Goal: Transaction & Acquisition: Purchase product/service

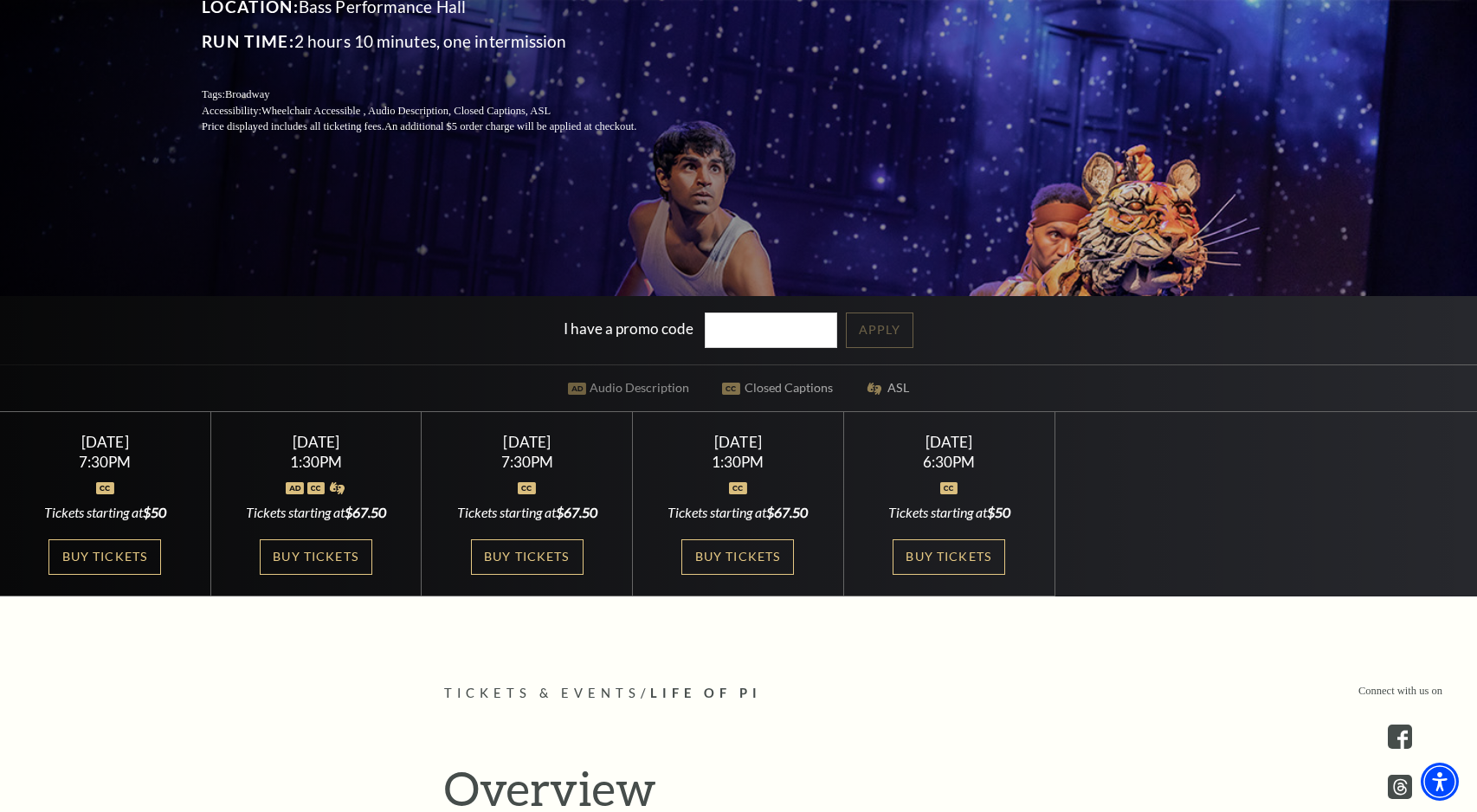
scroll to position [346, 0]
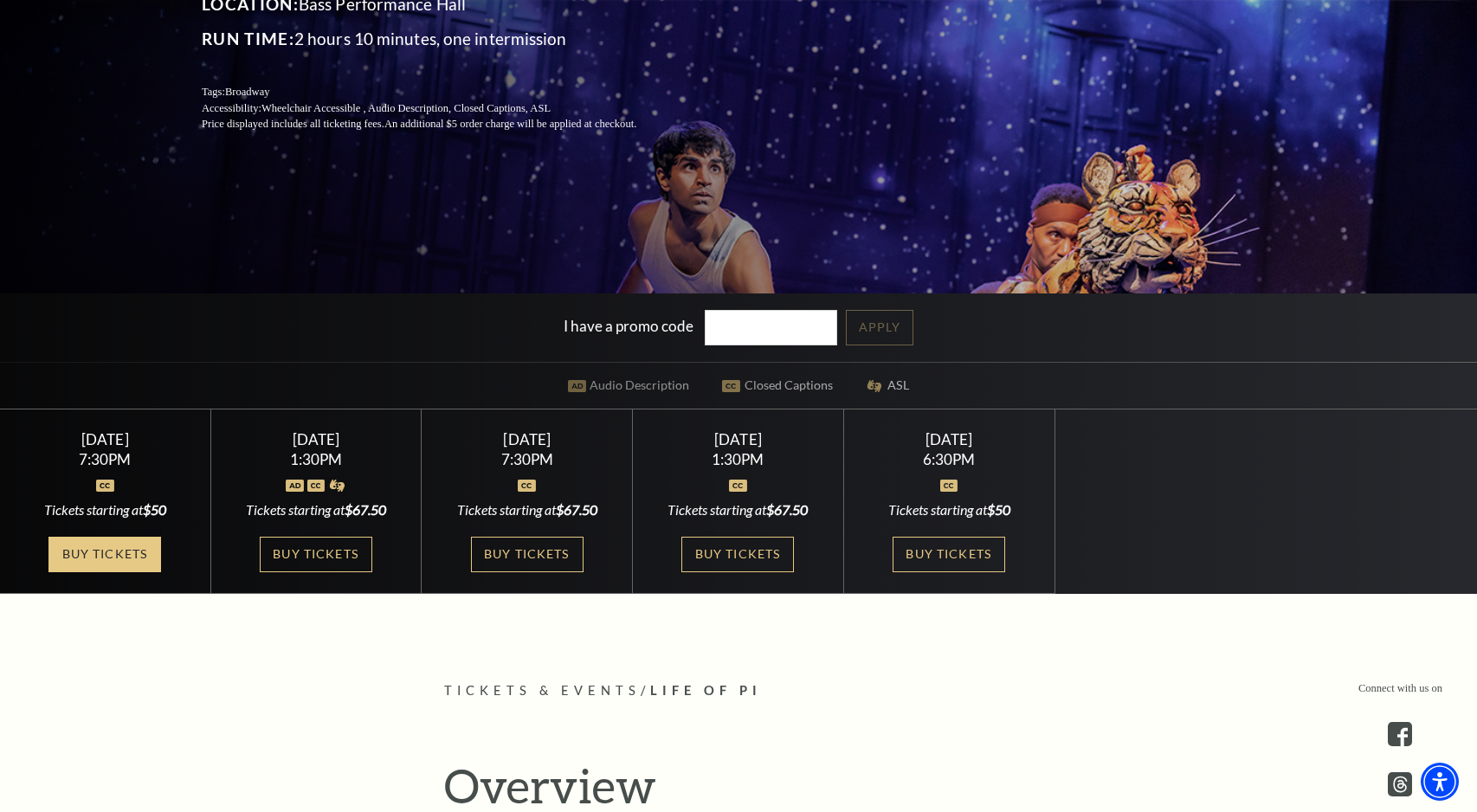
click at [95, 551] on link "Buy Tickets" at bounding box center [105, 554] width 112 height 35
click at [114, 563] on link "Buy Tickets" at bounding box center [105, 554] width 112 height 35
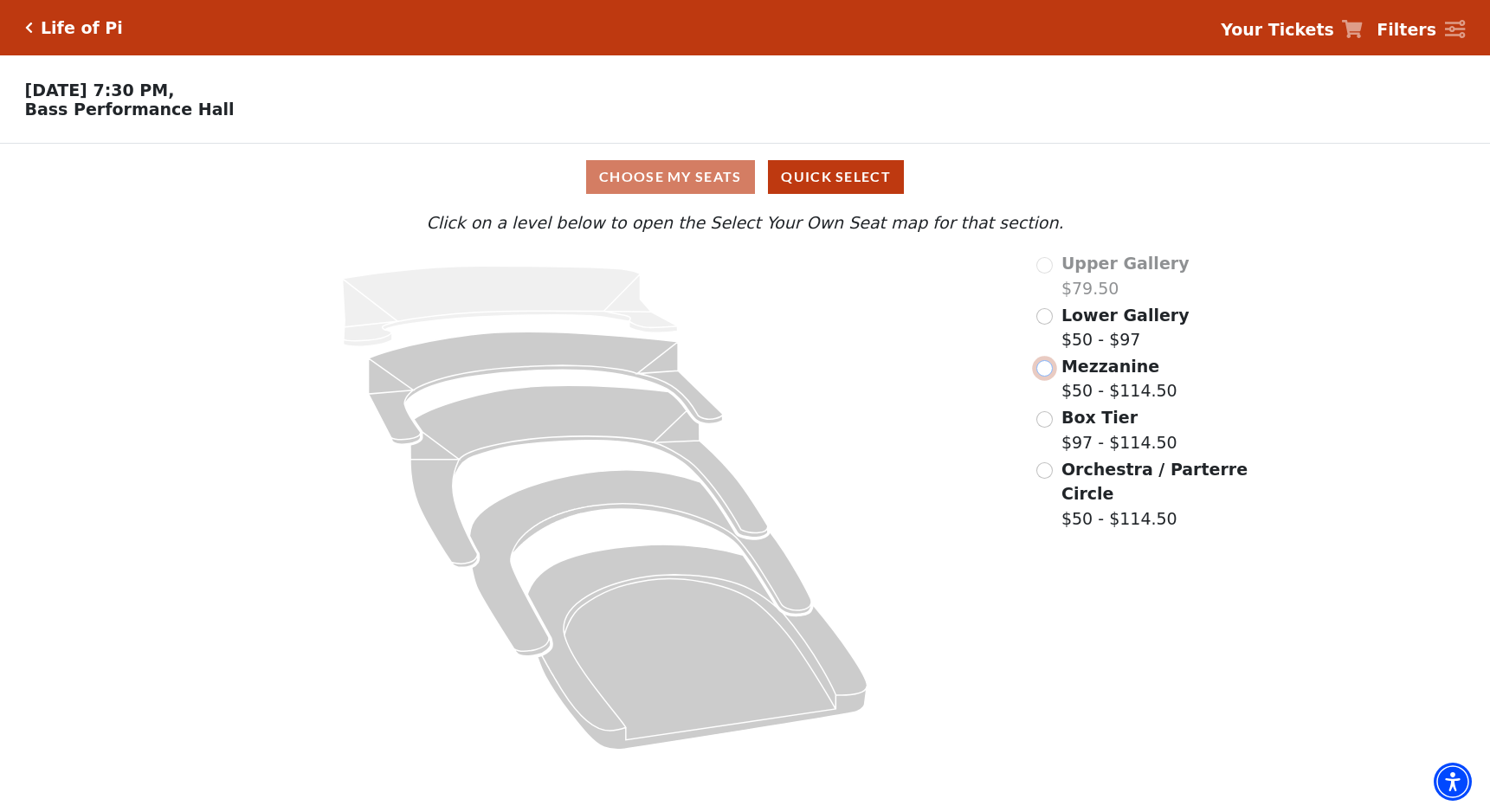
click at [1046, 377] on input "Mezzanine$50 - $114.50\a" at bounding box center [1045, 368] width 16 height 16
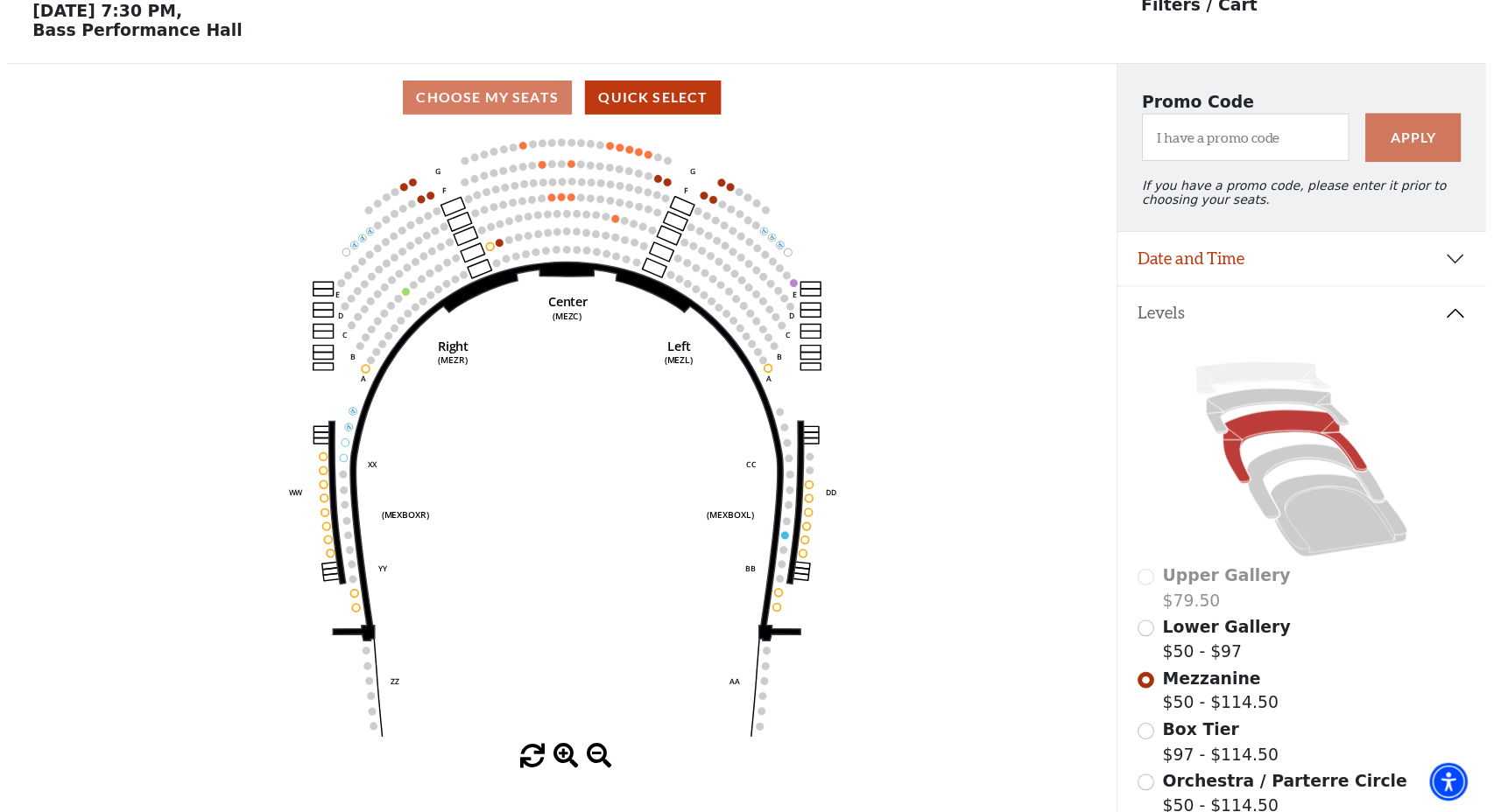
scroll to position [81, 0]
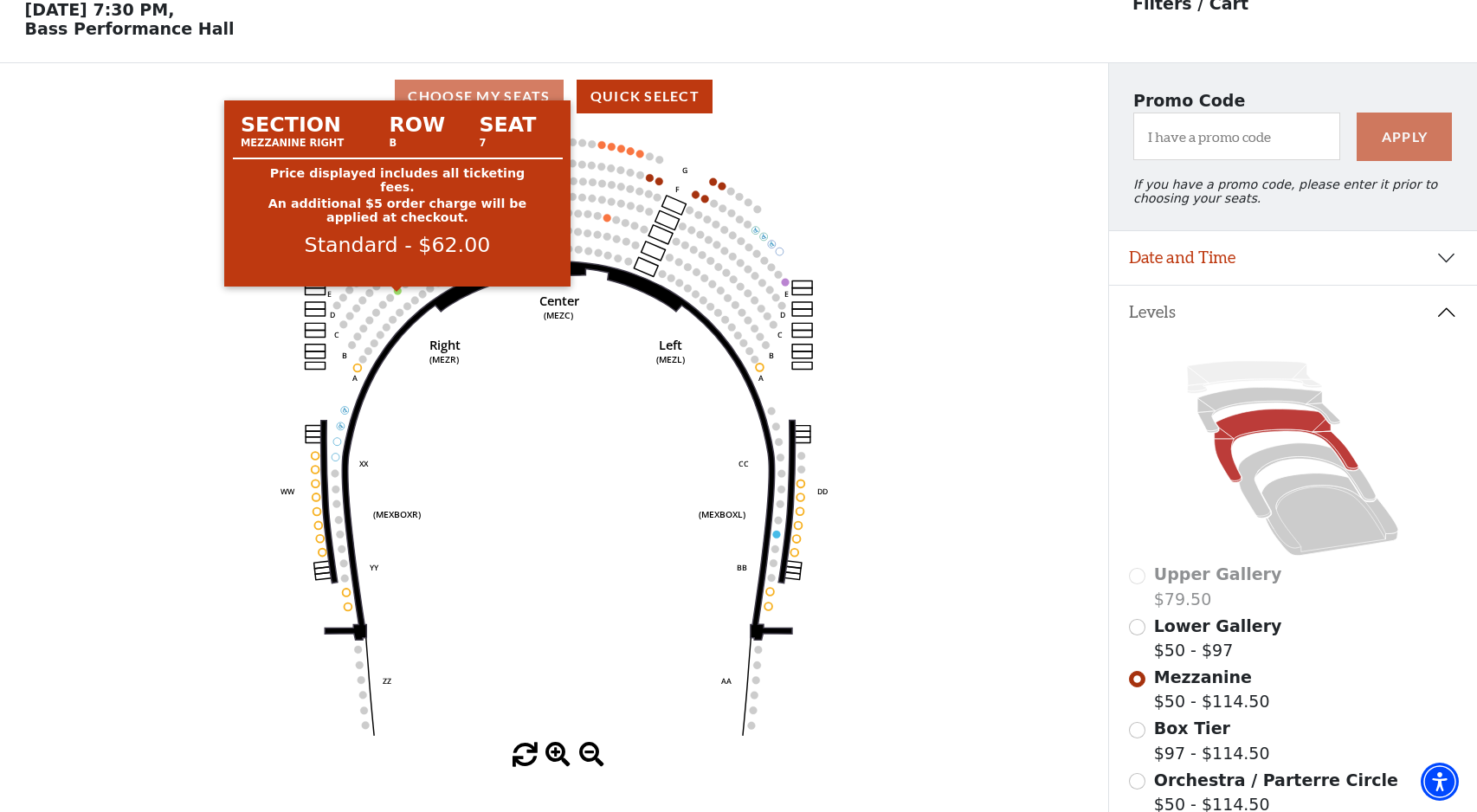
click at [399, 294] on circle at bounding box center [398, 291] width 8 height 8
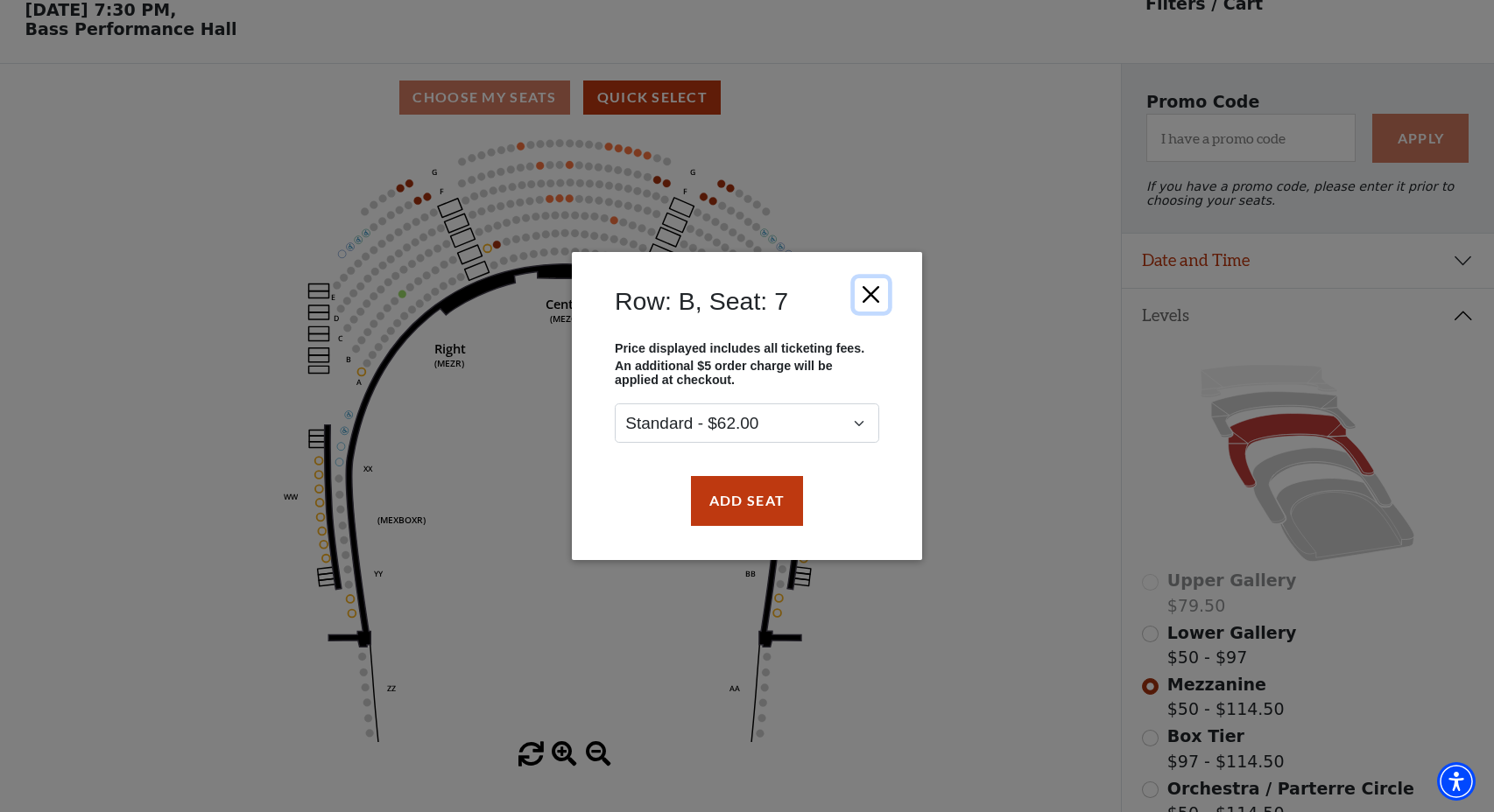
click at [875, 292] on button "Close" at bounding box center [871, 295] width 33 height 33
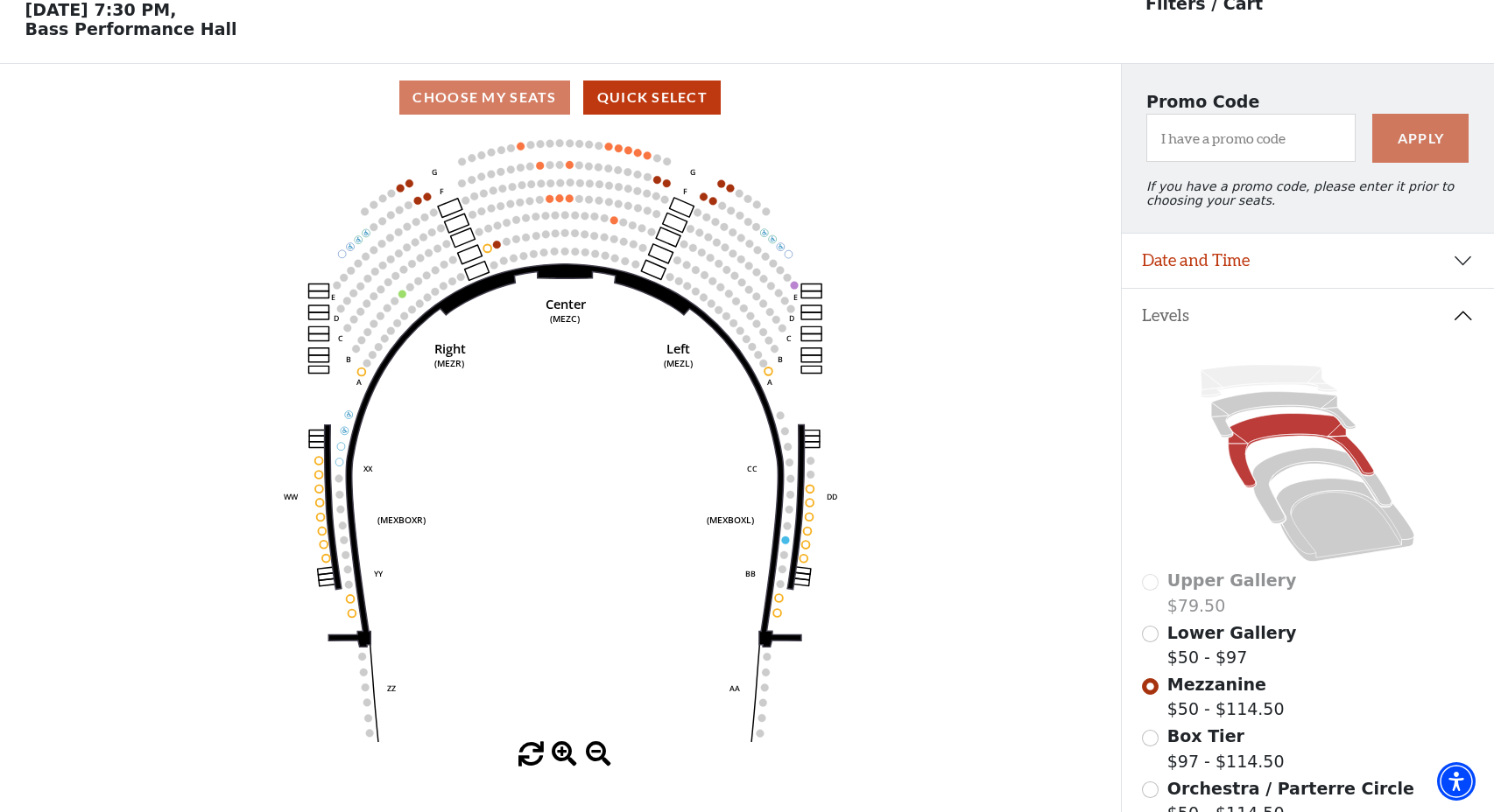
drag, startPoint x: 889, startPoint y: 456, endPoint x: 896, endPoint y: 438, distance: 19.3
click at [887, 449] on icon "Center (MEZC) Right (MEZR) Left (MEZL) (MEXBOXR) (MEXBOXL) XX WW CC DD YY BB ZZ…" at bounding box center [561, 436] width 1009 height 611
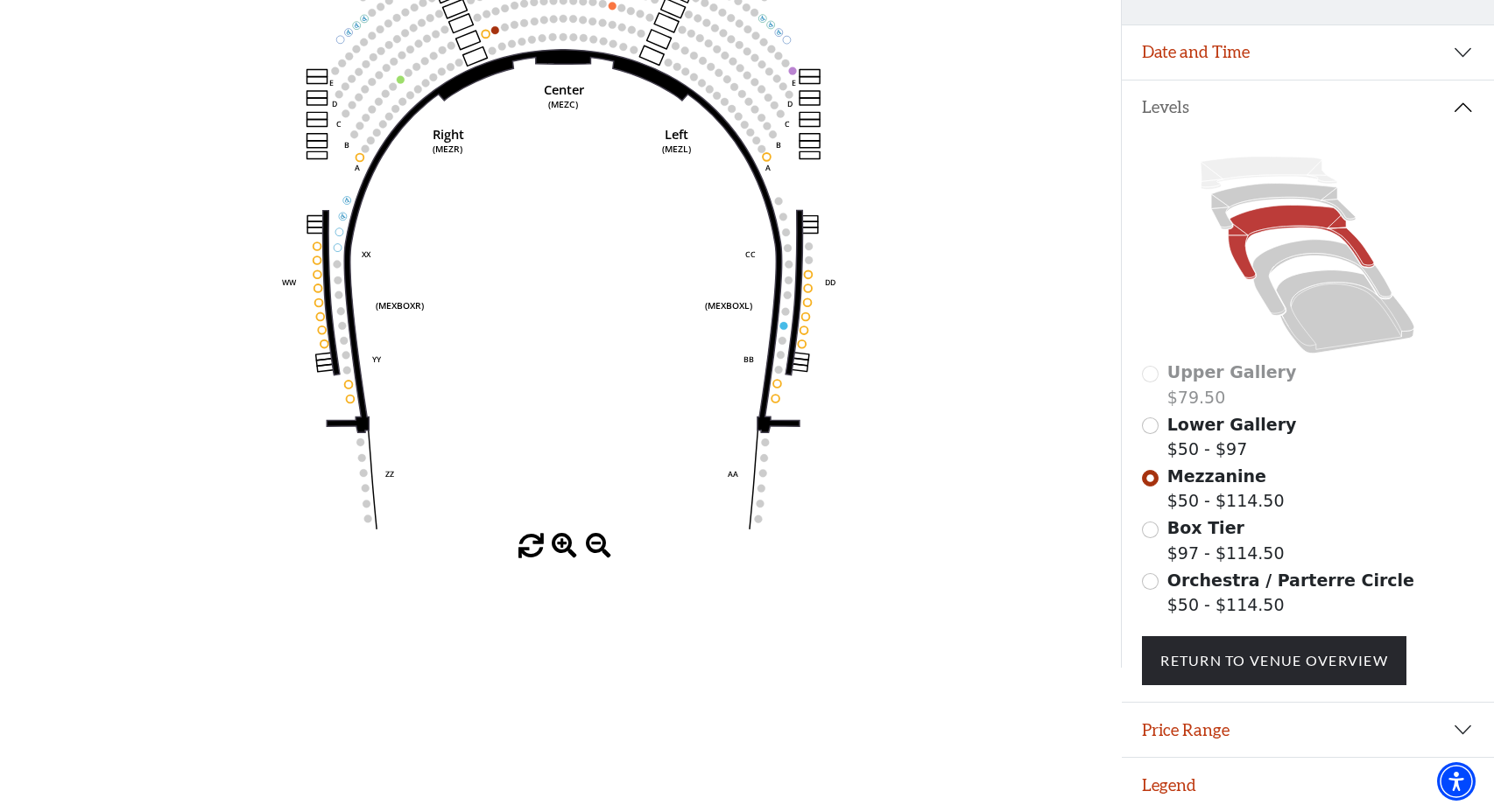
scroll to position [302, 0]
click at [1147, 584] on input "Orchestra / Parterre Circle$50 - $114.50\a" at bounding box center [1150, 581] width 16 height 16
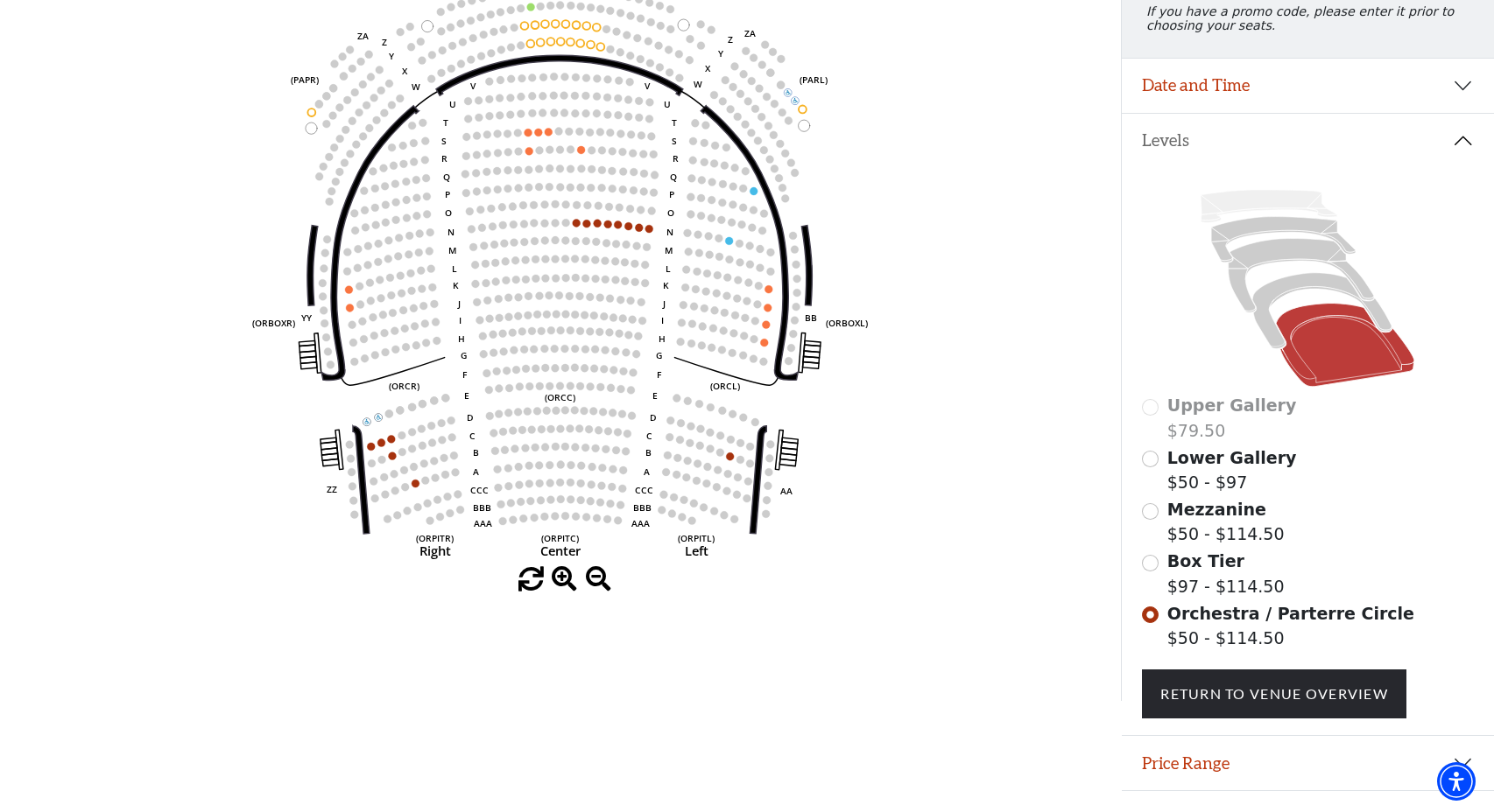
scroll to position [169, 0]
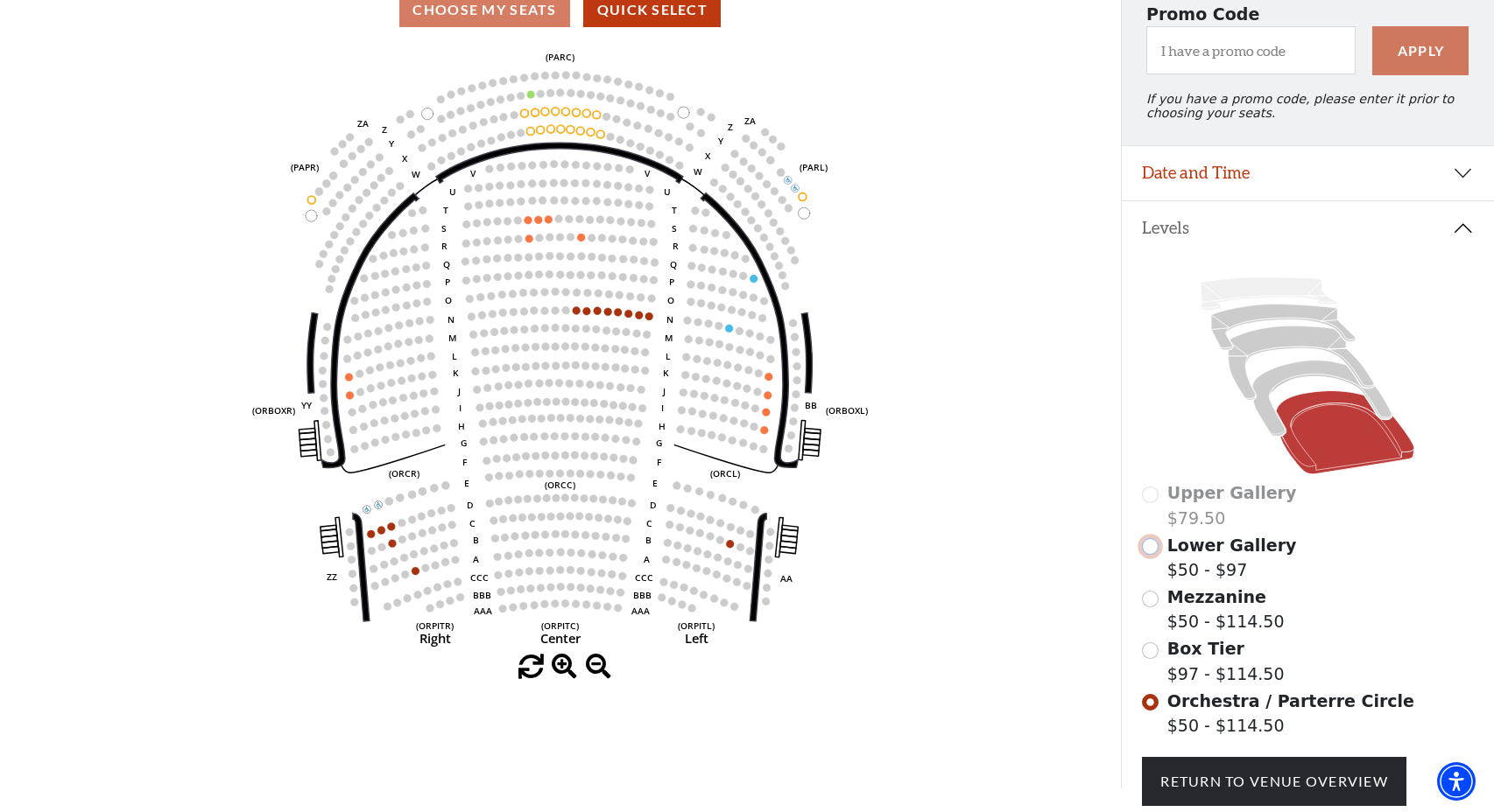
click at [1153, 555] on input "Lower Gallery$50 - $97\a" at bounding box center [1150, 547] width 16 height 16
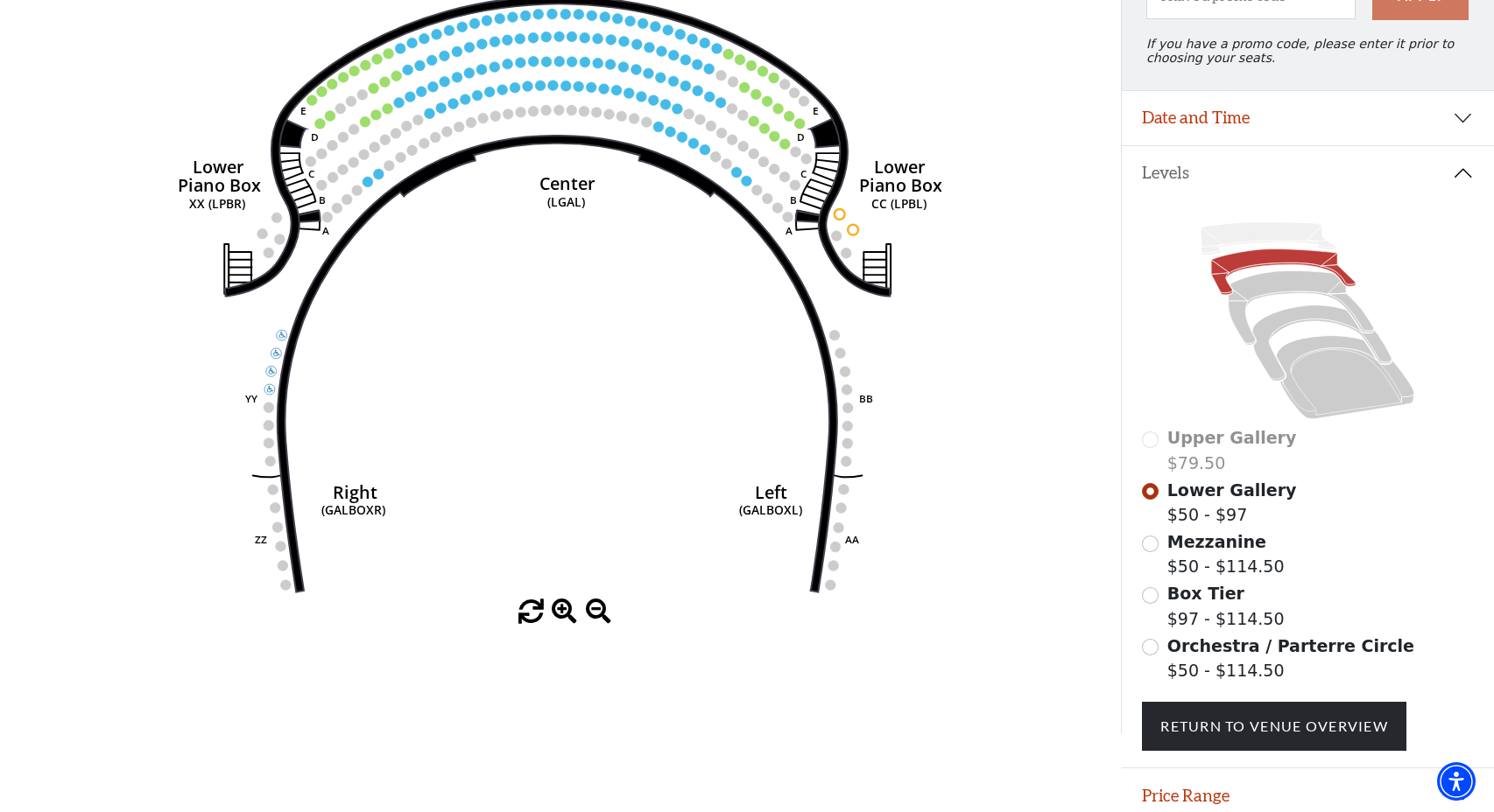
scroll to position [263, 0]
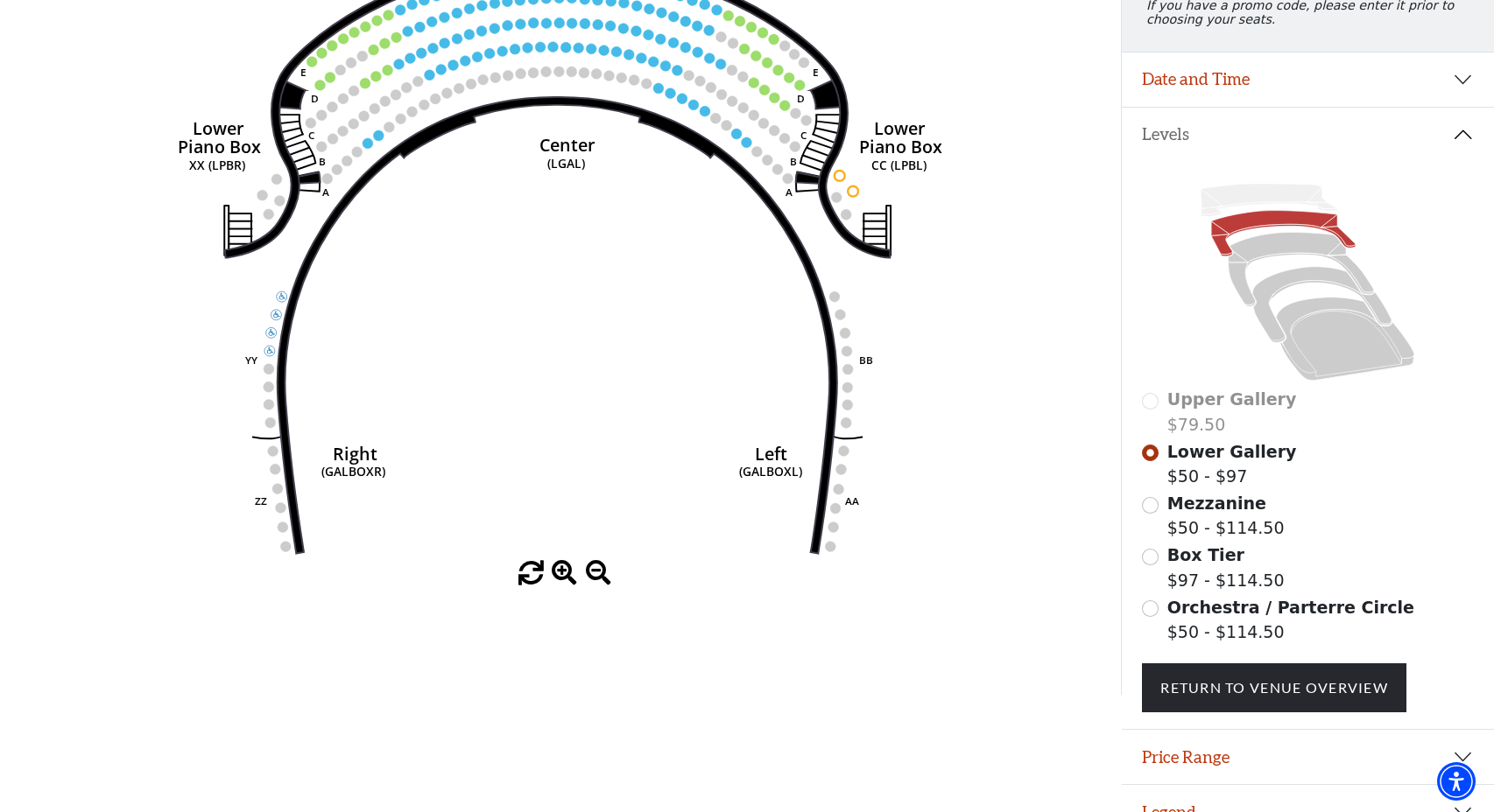
click at [1139, 615] on div "Upper Gallery $79.50 Lower Gallery $50 - $97 Mezzanine $50 - $114.50 Box Tier $…" at bounding box center [1308, 445] width 373 height 568
click at [1150, 612] on input "Orchestra / Parterre Circle$50 - $114.50\a" at bounding box center [1150, 609] width 16 height 16
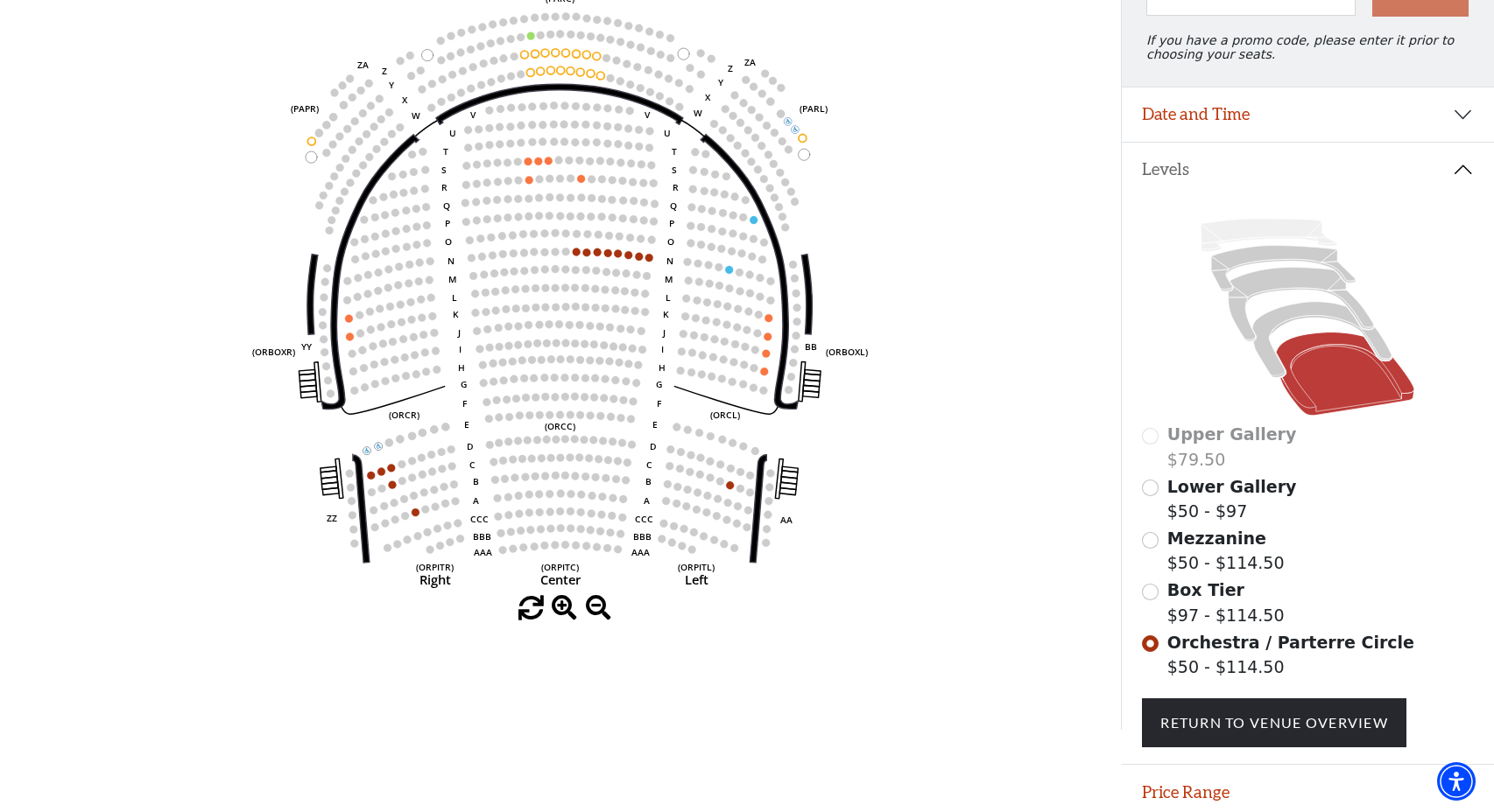
scroll to position [256, 0]
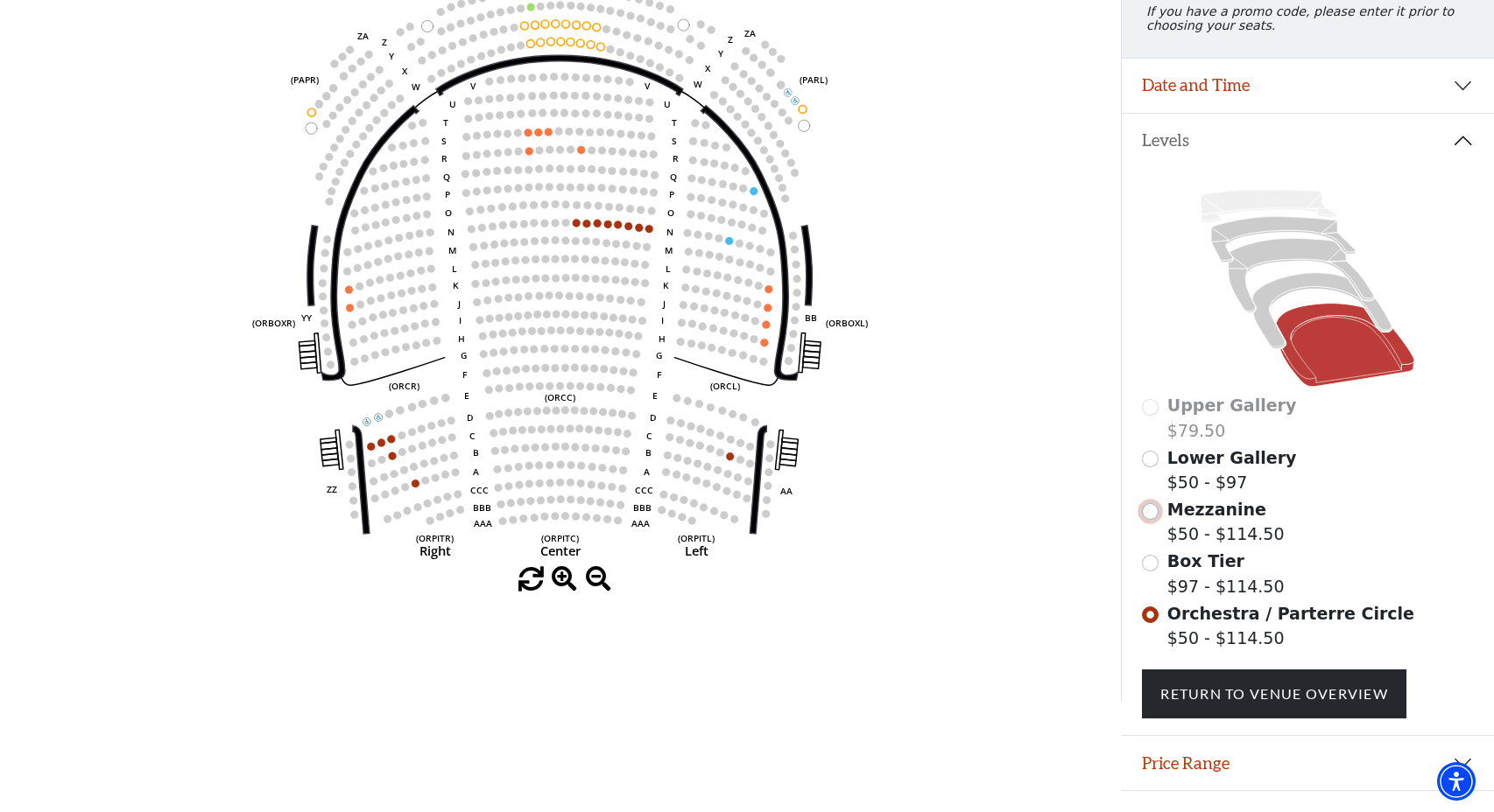
click at [1152, 520] on input "Mezzanine$50 - $114.50\a" at bounding box center [1150, 512] width 16 height 16
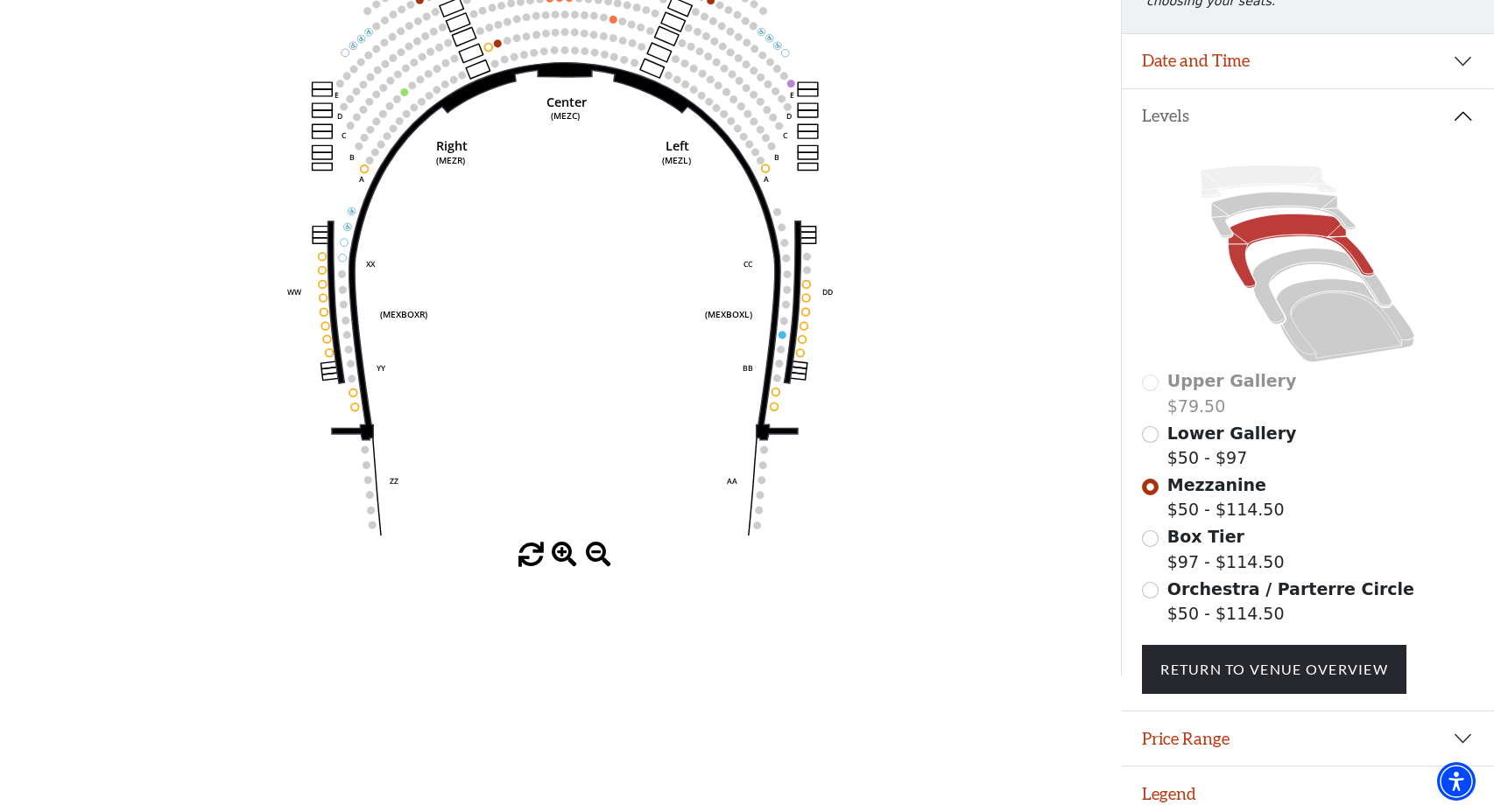
scroll to position [302, 0]
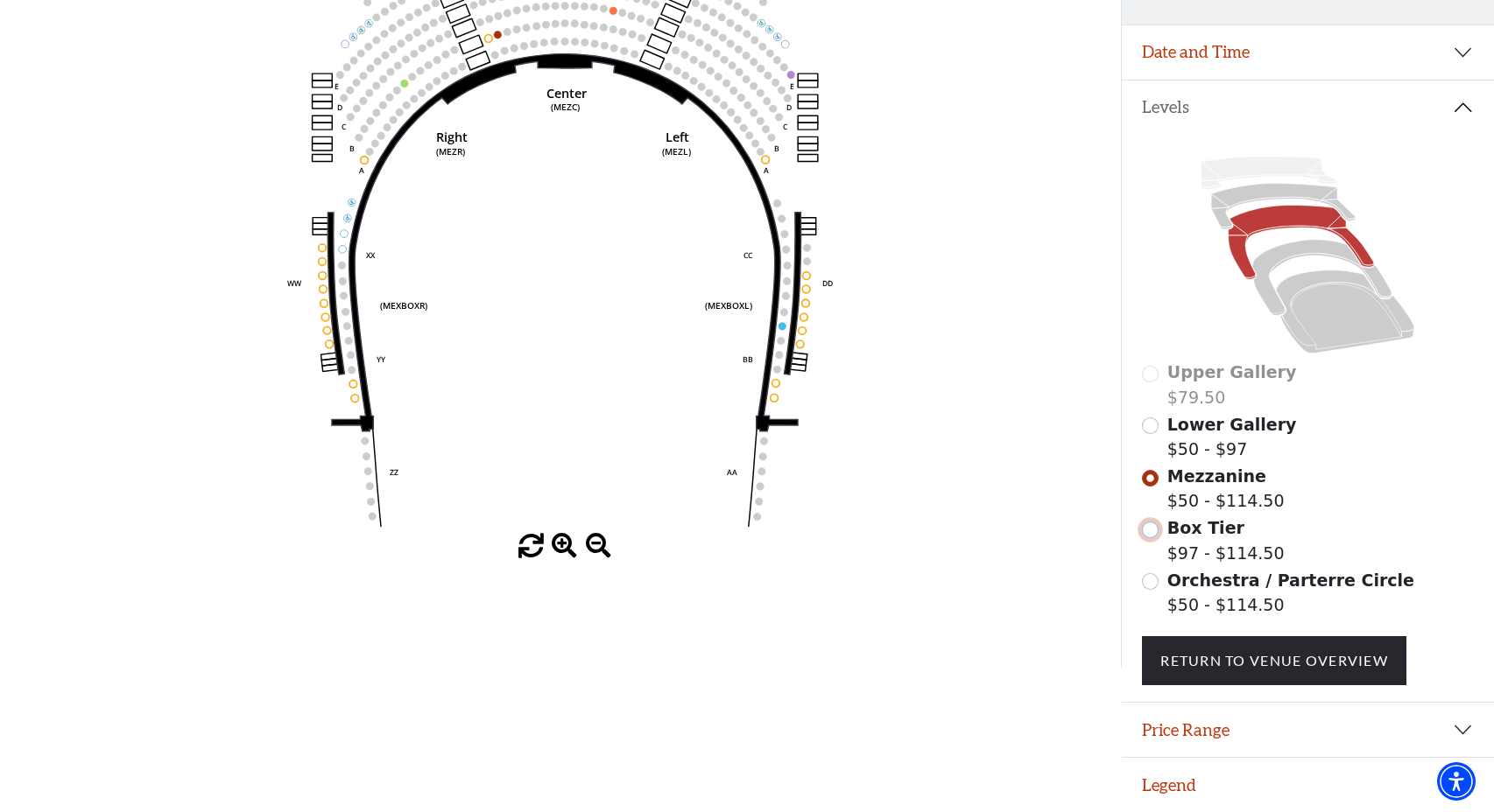
click at [1150, 535] on input "Box Tier$97 - $114.50\a" at bounding box center [1150, 530] width 16 height 16
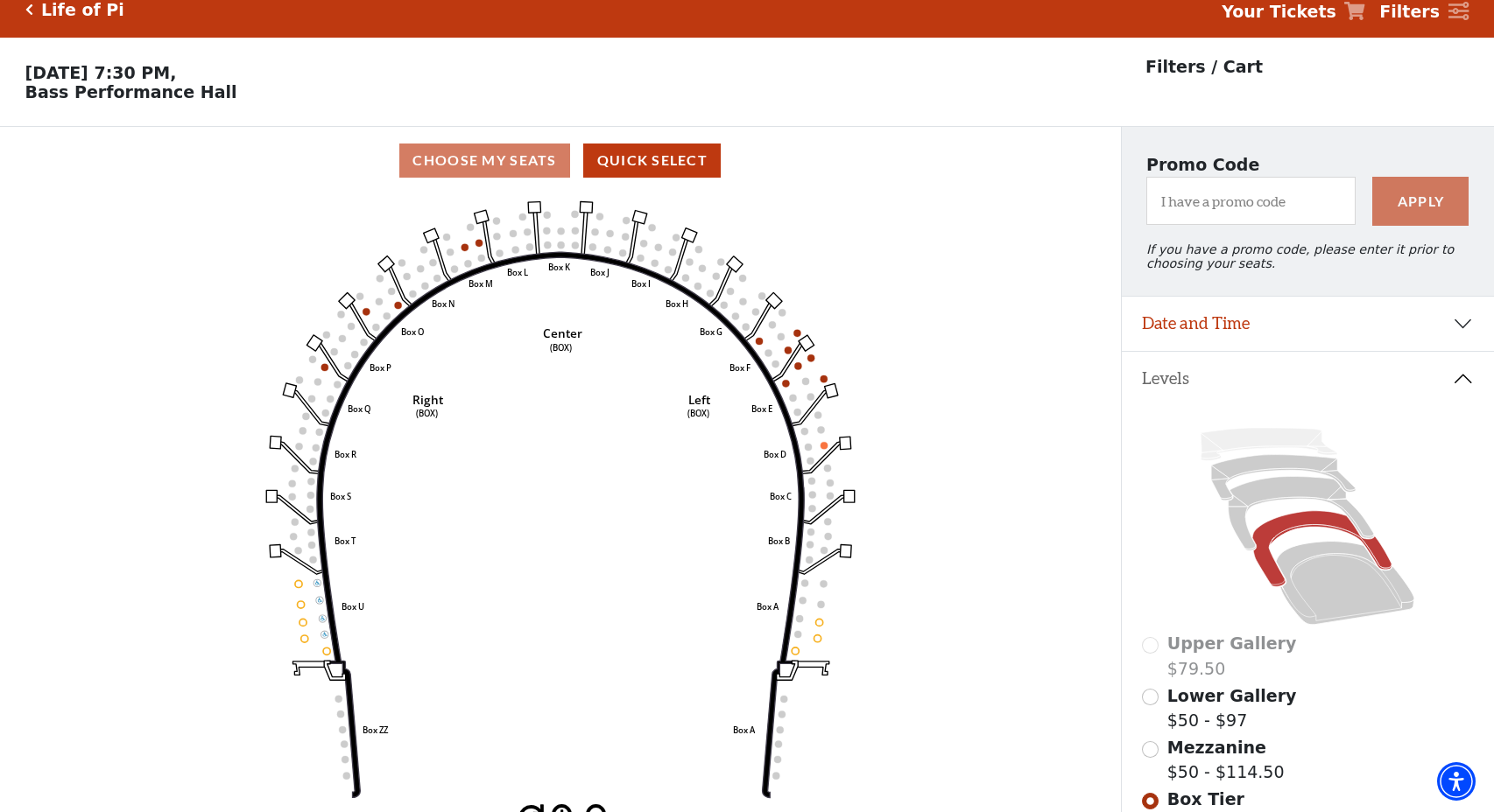
scroll to position [0, 0]
